Goal: Check status: Check status

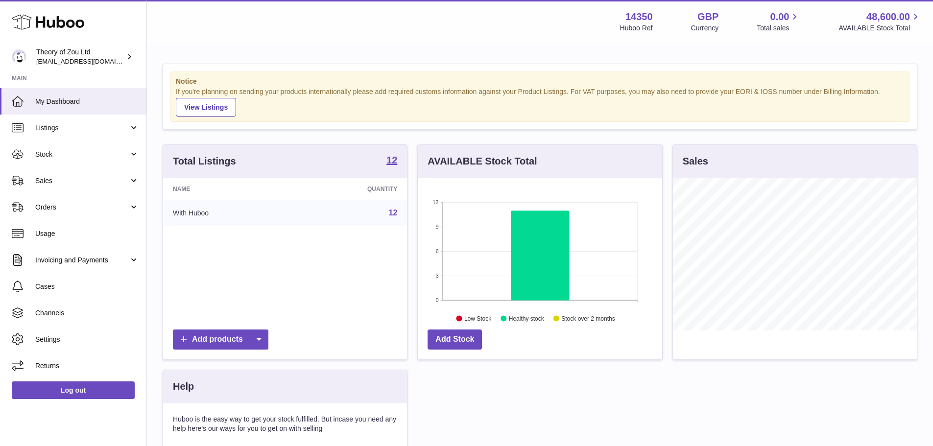
scroll to position [153, 244]
click at [73, 230] on span "Usage" at bounding box center [87, 233] width 104 height 9
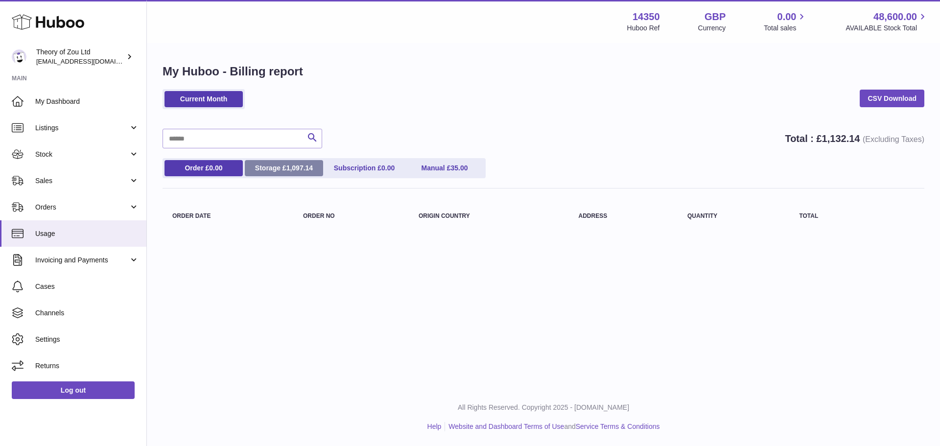
click at [280, 171] on link "Storage £ 1,097.14" at bounding box center [284, 168] width 78 height 16
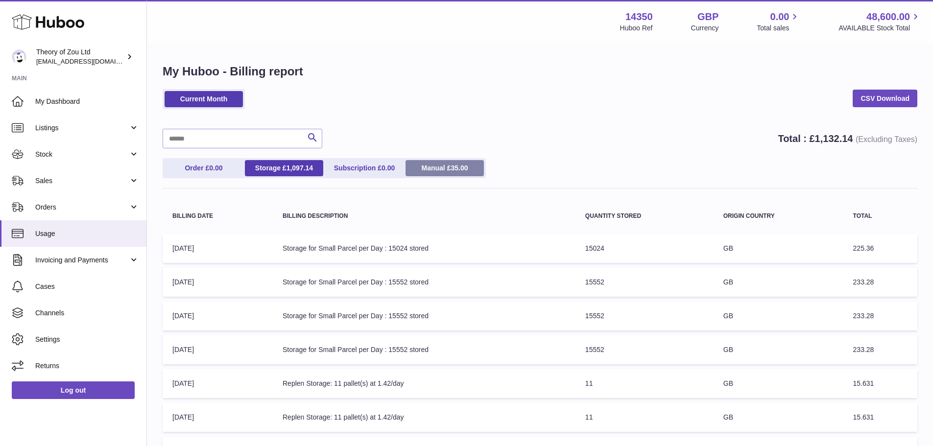
click at [464, 167] on span "35.00" at bounding box center [458, 168] width 17 height 8
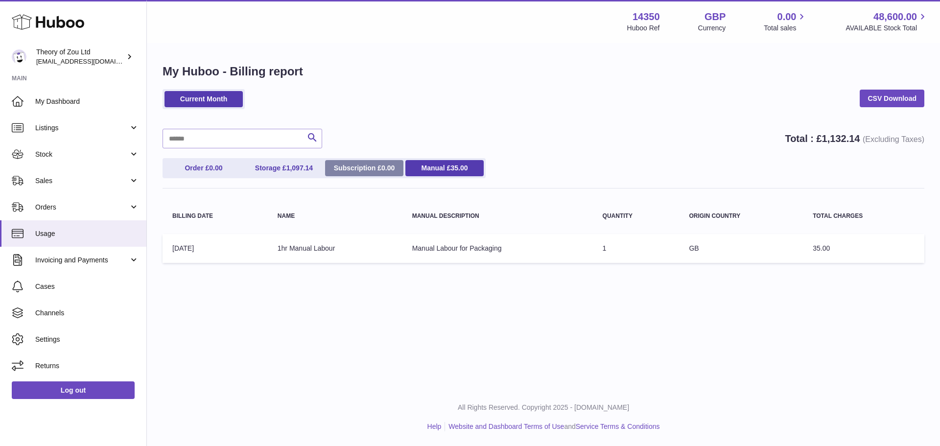
drag, startPoint x: 358, startPoint y: 164, endPoint x: 286, endPoint y: 170, distance: 71.8
click at [357, 164] on link "Subscription £ 0.00" at bounding box center [364, 168] width 78 height 16
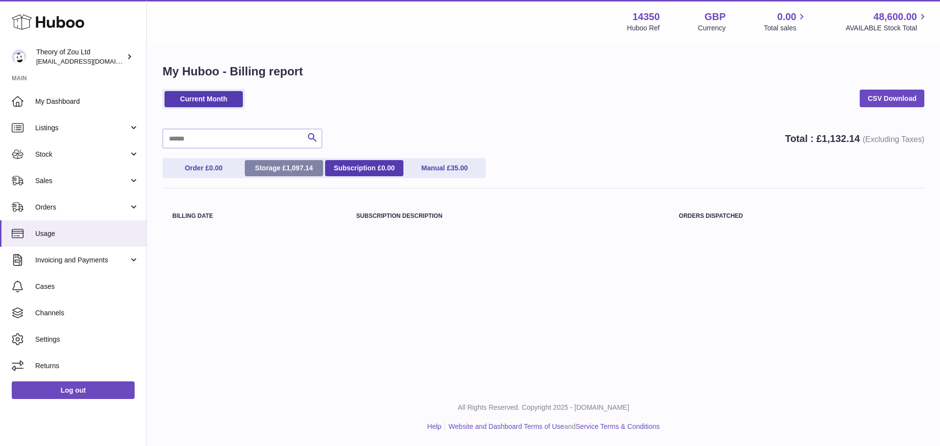
click at [284, 168] on link "Storage £ 1,097.14" at bounding box center [284, 168] width 78 height 16
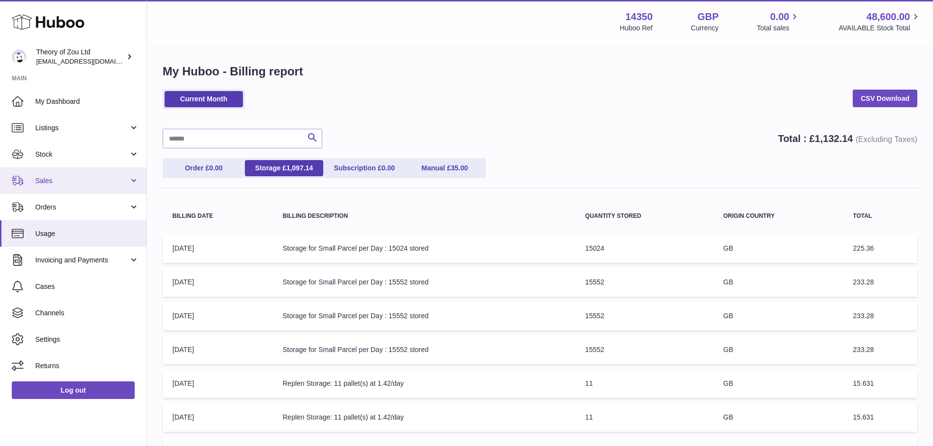
click at [65, 178] on span "Sales" at bounding box center [82, 180] width 94 height 9
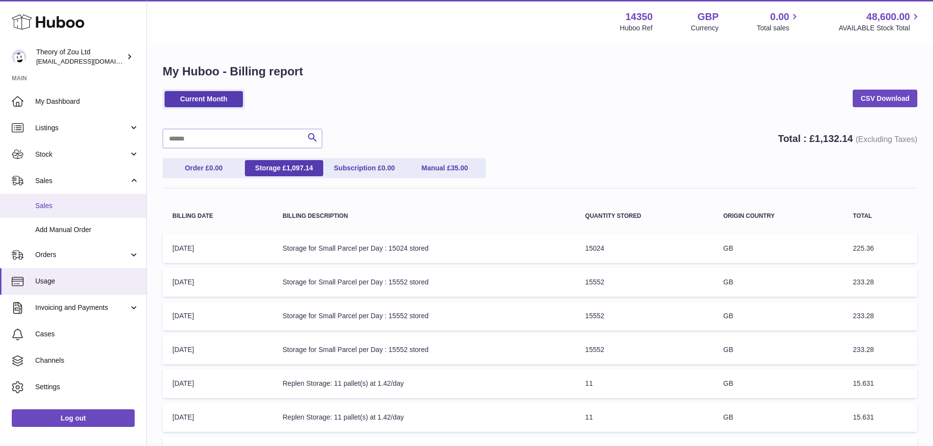
click at [66, 202] on span "Sales" at bounding box center [87, 205] width 104 height 9
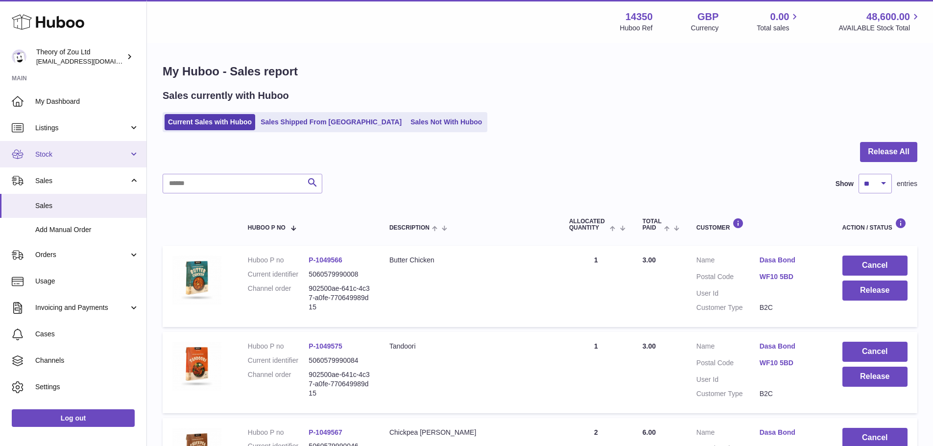
click at [77, 148] on link "Stock" at bounding box center [73, 154] width 146 height 26
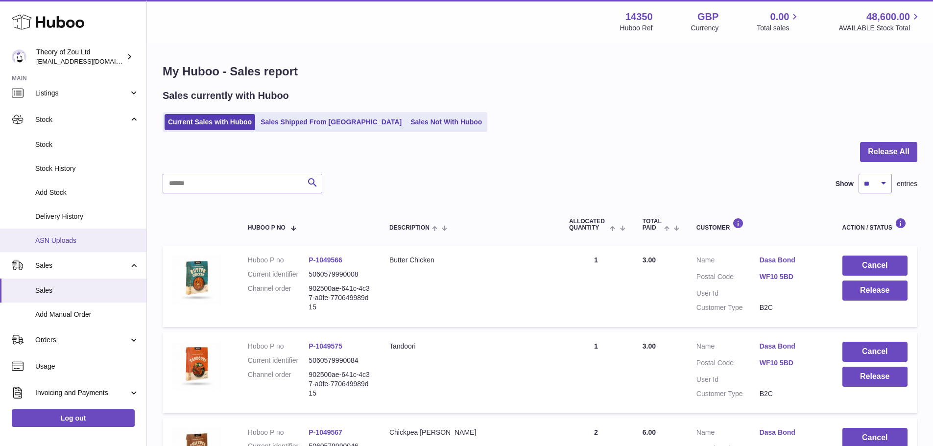
scroll to position [49, 0]
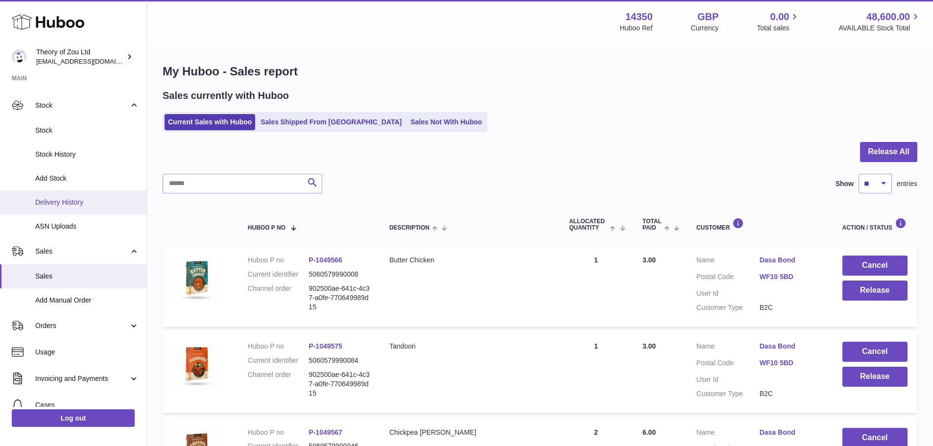
click at [63, 206] on span "Delivery History" at bounding box center [87, 202] width 104 height 9
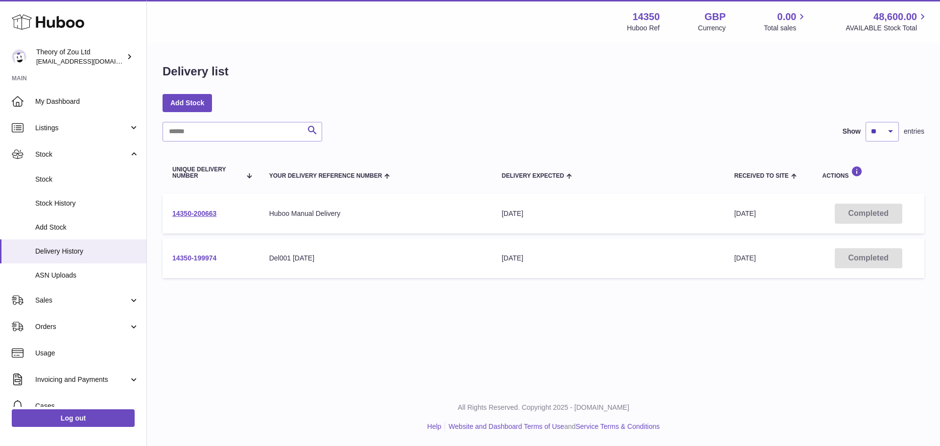
click at [197, 257] on link "14350-199974" at bounding box center [194, 258] width 44 height 8
click at [187, 211] on link "14350-200663" at bounding box center [194, 214] width 44 height 8
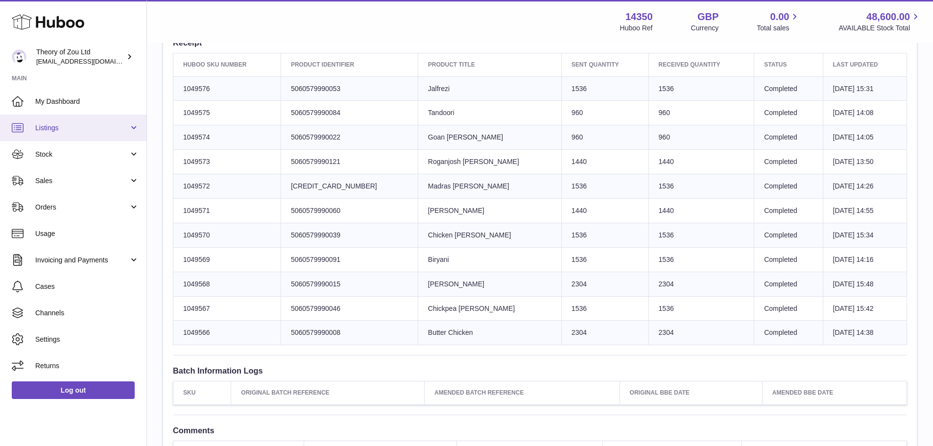
scroll to position [147, 0]
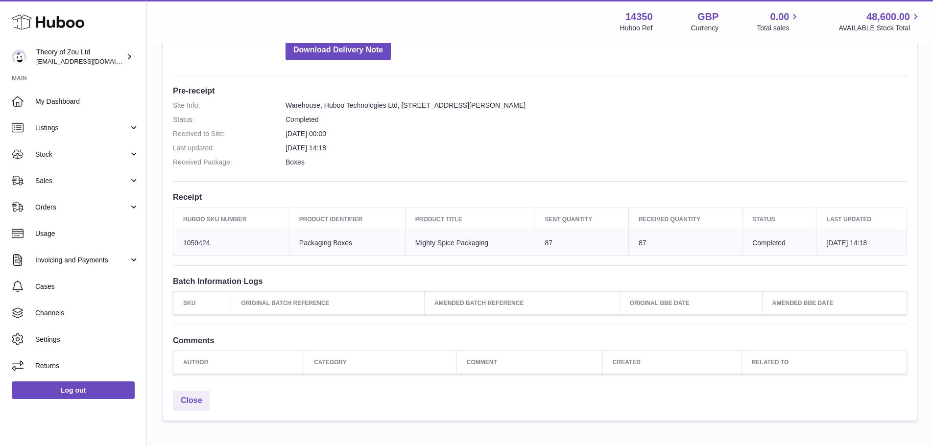
scroll to position [196, 0]
